Goal: Information Seeking & Learning: Learn about a topic

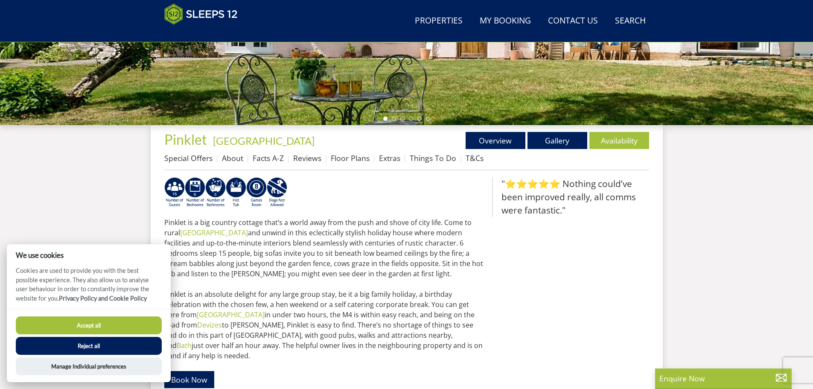
scroll to position [136, 0]
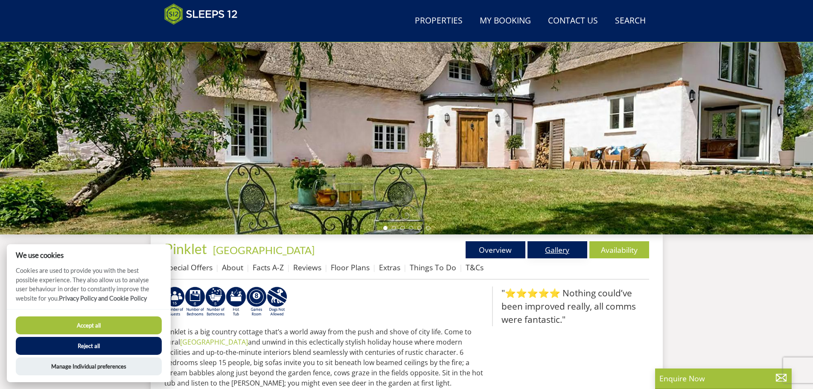
click at [557, 245] on link "Gallery" at bounding box center [558, 249] width 60 height 17
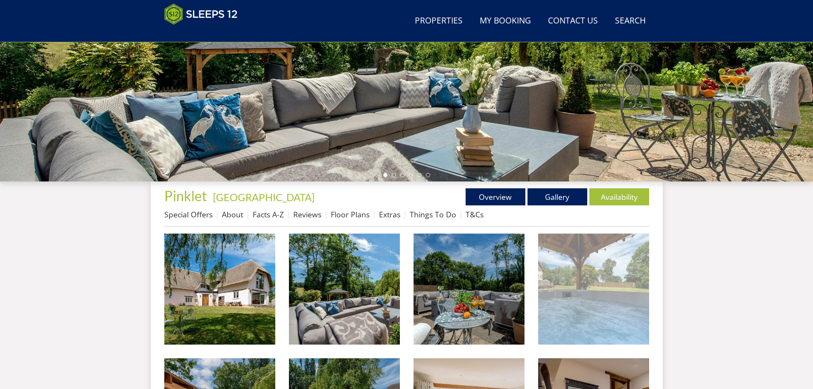
scroll to position [189, 0]
click at [603, 304] on img at bounding box center [593, 288] width 111 height 111
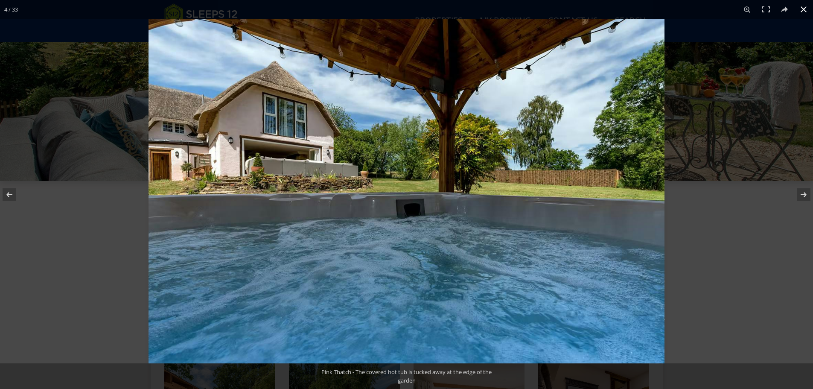
click at [801, 9] on button at bounding box center [803, 9] width 19 height 19
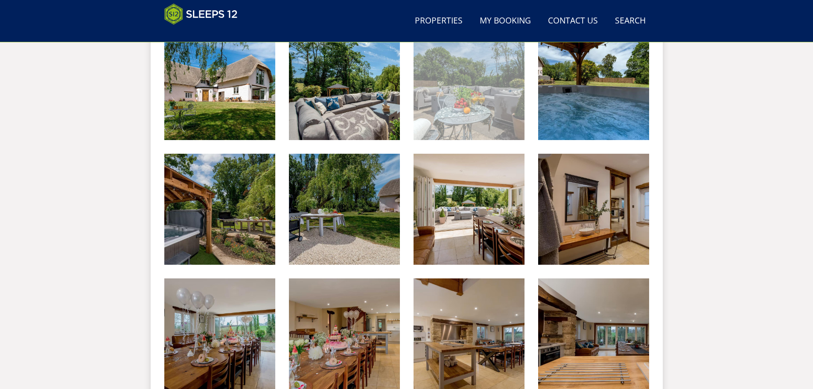
scroll to position [403, 0]
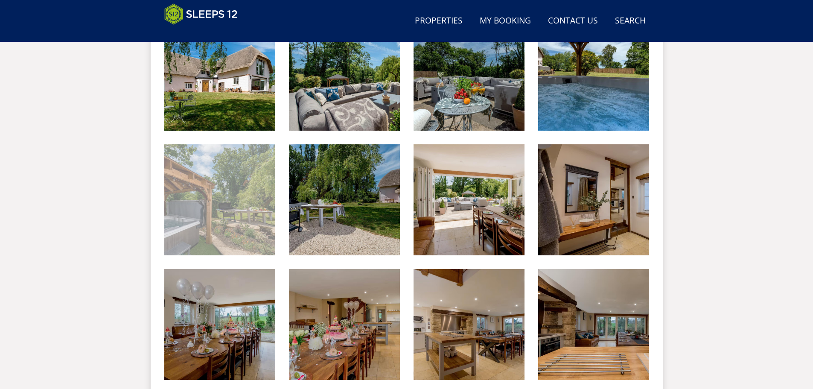
click at [205, 249] on img at bounding box center [219, 199] width 111 height 111
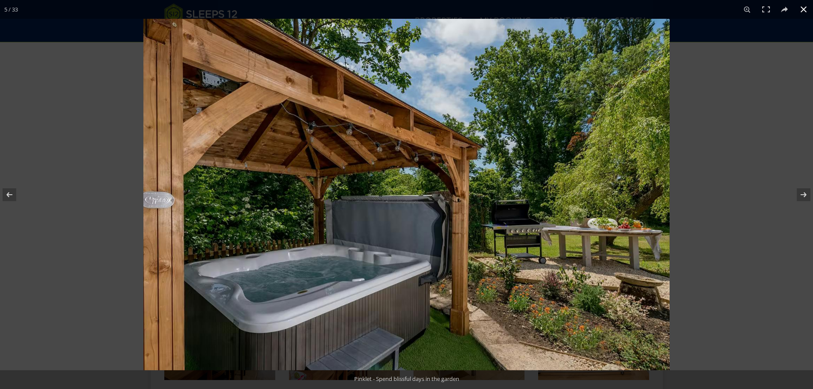
click at [802, 12] on button at bounding box center [803, 9] width 19 height 19
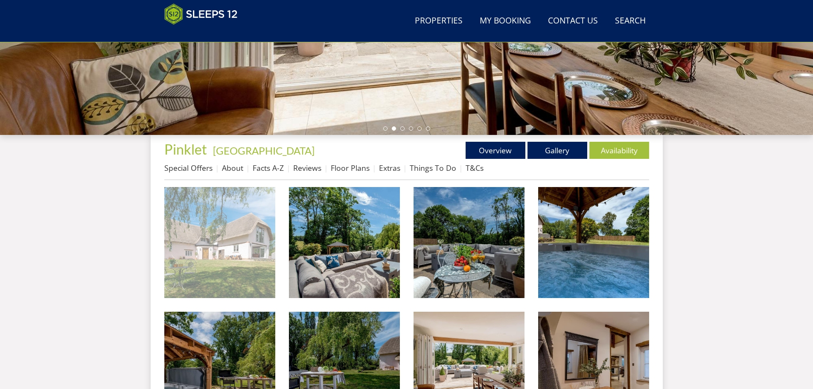
scroll to position [317, 0]
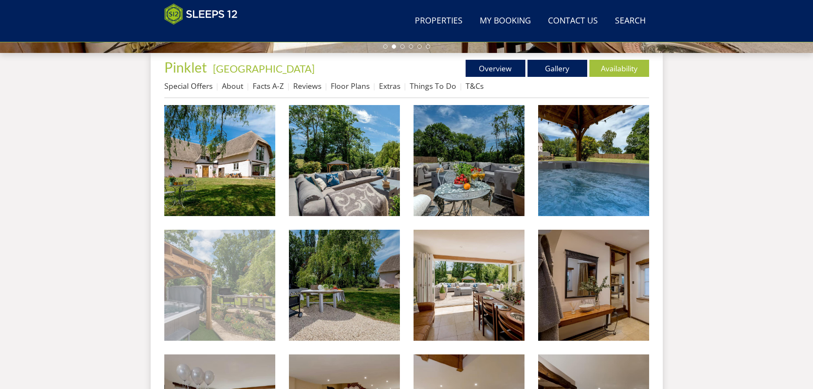
click at [236, 275] on img at bounding box center [219, 285] width 111 height 111
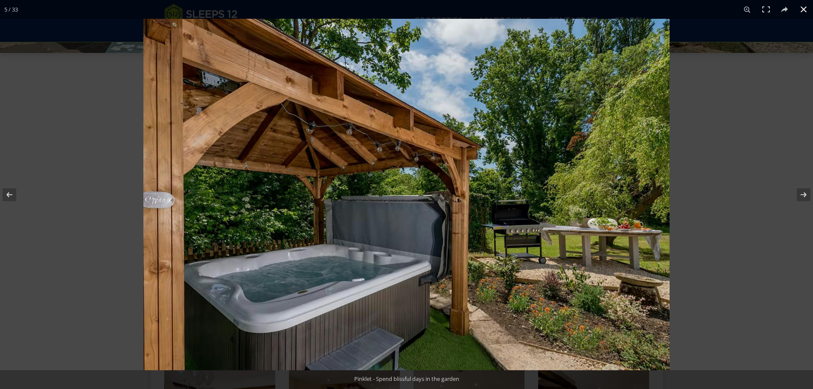
click at [804, 11] on button at bounding box center [803, 9] width 19 height 19
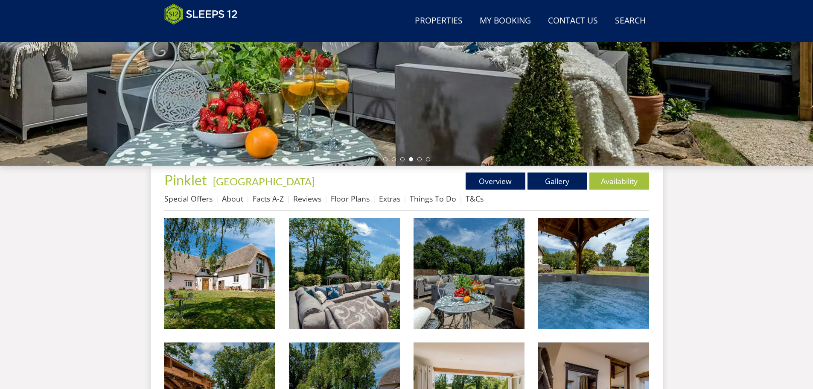
scroll to position [189, 0]
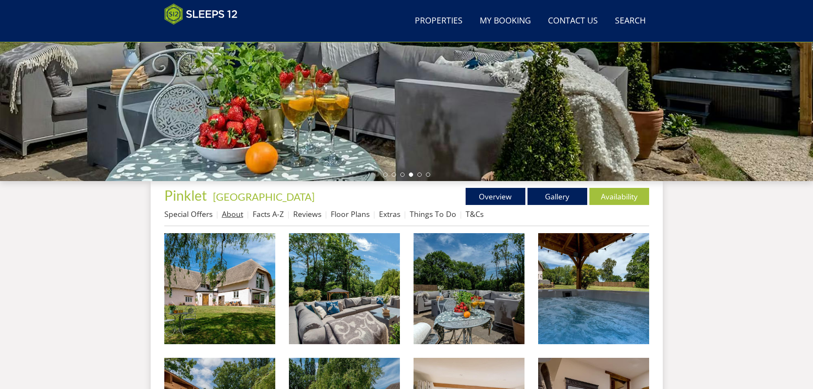
click at [236, 214] on link "About" at bounding box center [232, 214] width 21 height 10
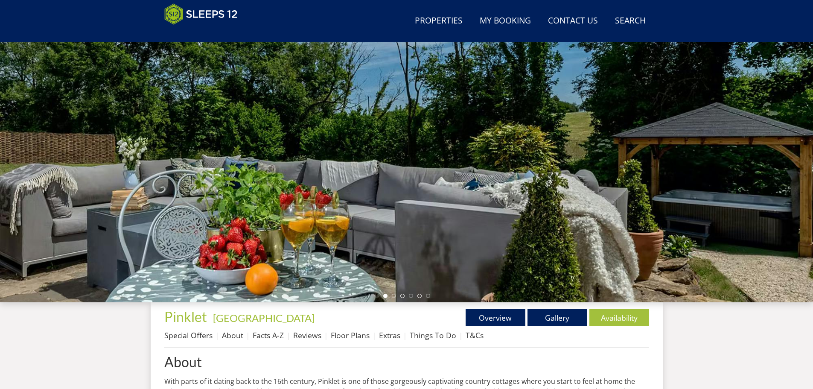
scroll to position [61, 0]
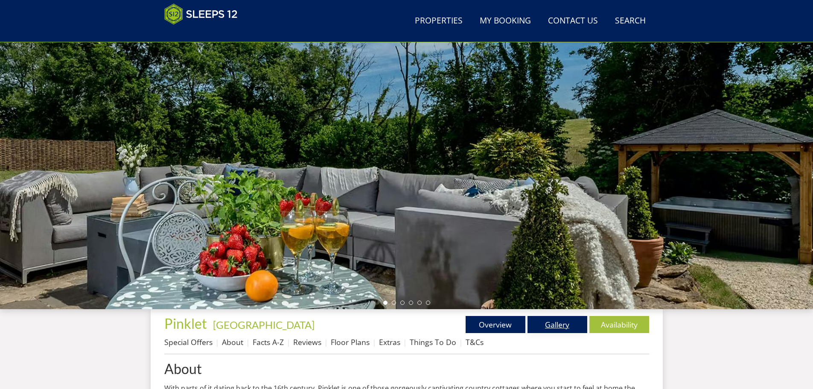
click at [555, 322] on link "Gallery" at bounding box center [558, 324] width 60 height 17
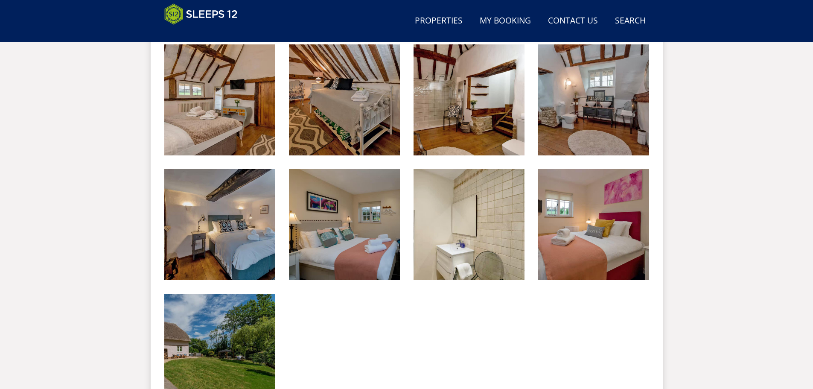
scroll to position [1296, 0]
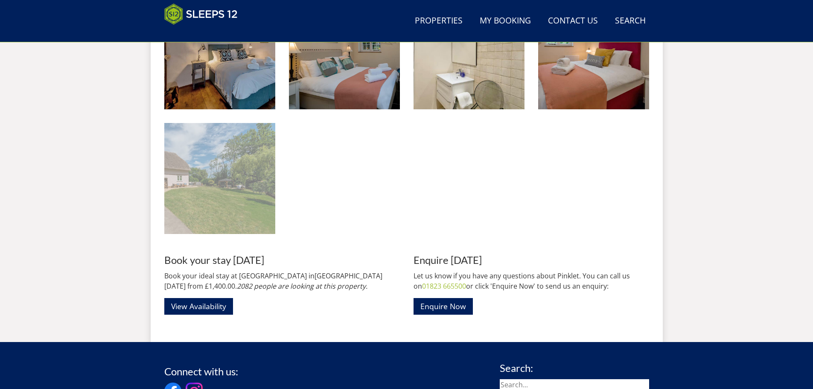
click at [240, 186] on img at bounding box center [219, 178] width 111 height 111
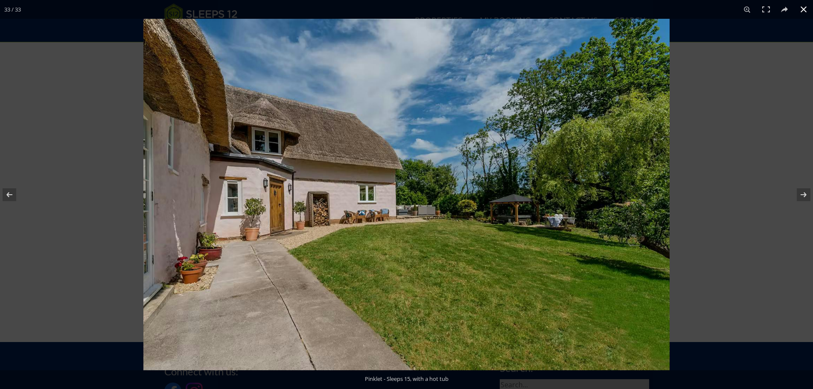
click at [799, 9] on button at bounding box center [803, 9] width 19 height 19
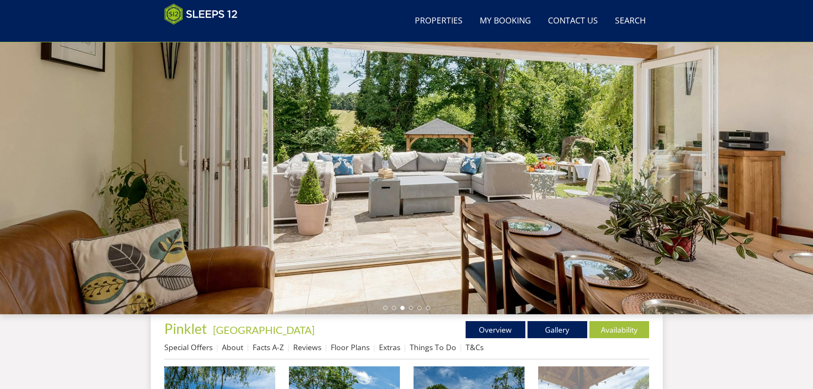
scroll to position [191, 0]
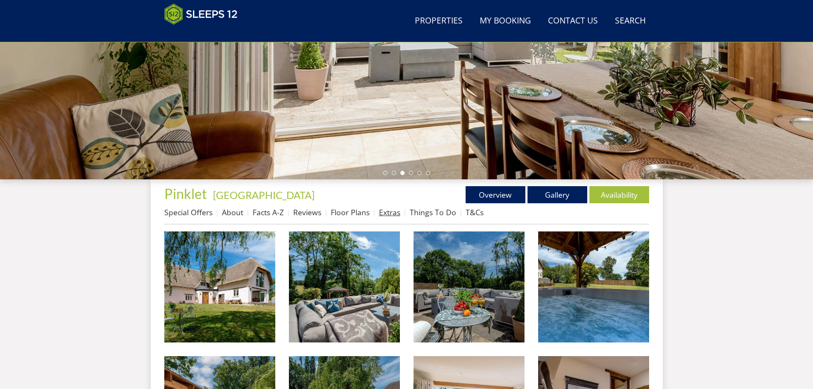
click at [379, 215] on link "Extras" at bounding box center [389, 212] width 21 height 10
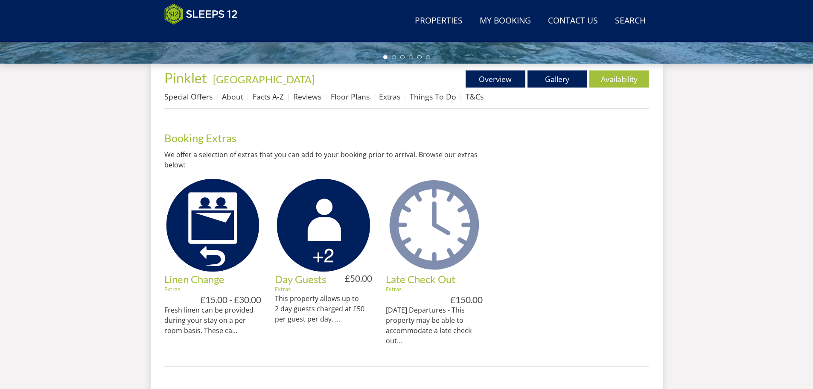
scroll to position [319, 0]
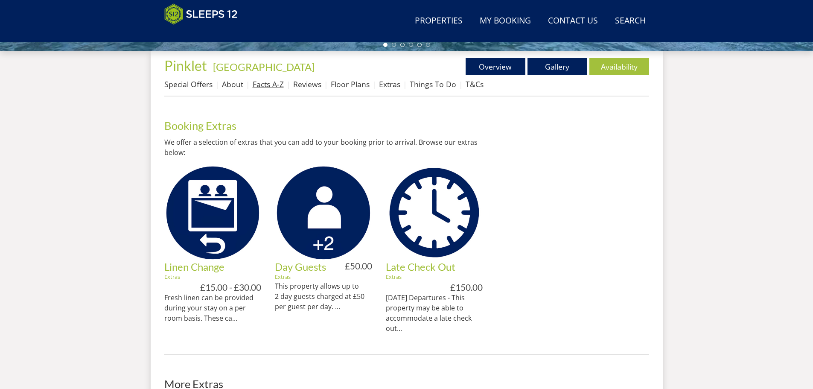
click at [261, 84] on link "Facts A-Z" at bounding box center [268, 84] width 31 height 10
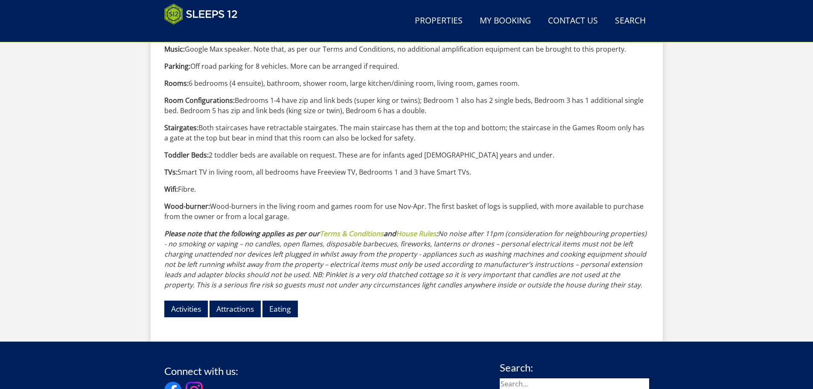
scroll to position [957, 0]
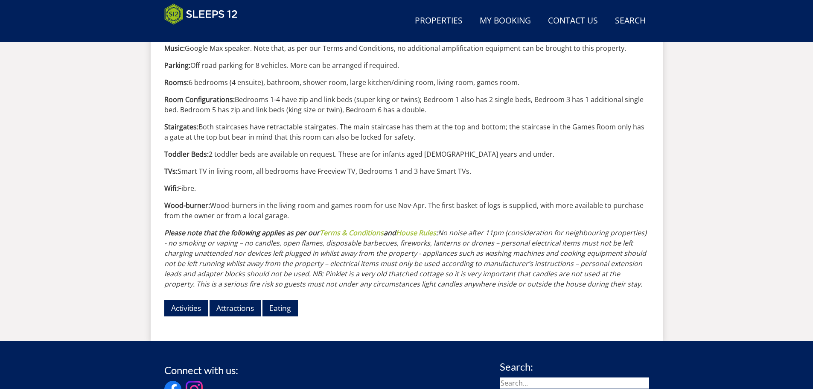
click at [418, 231] on link "House Rules" at bounding box center [416, 232] width 40 height 9
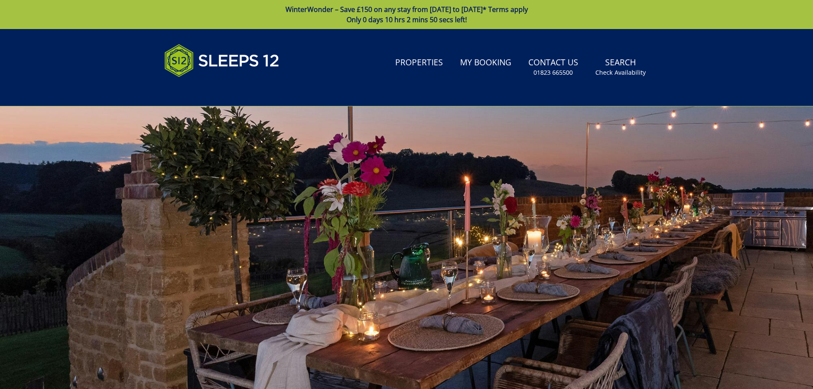
scroll to position [957, 0]
